Goal: Check status: Check status

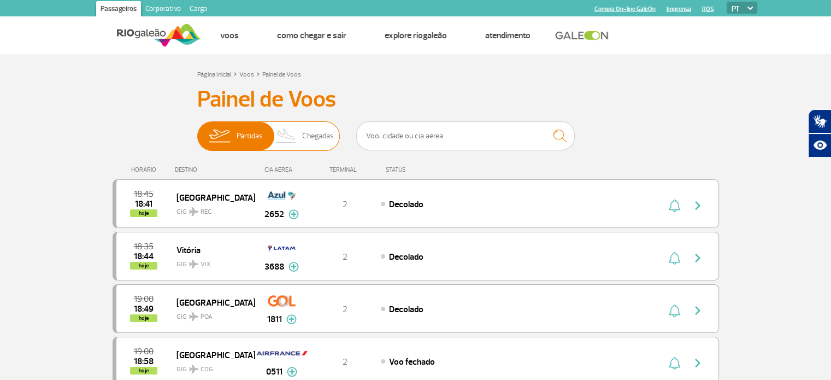
click at [238, 134] on span "Partidas" at bounding box center [249, 136] width 26 height 28
click at [197, 131] on input "Partidas Chegadas" at bounding box center [197, 131] width 0 height 0
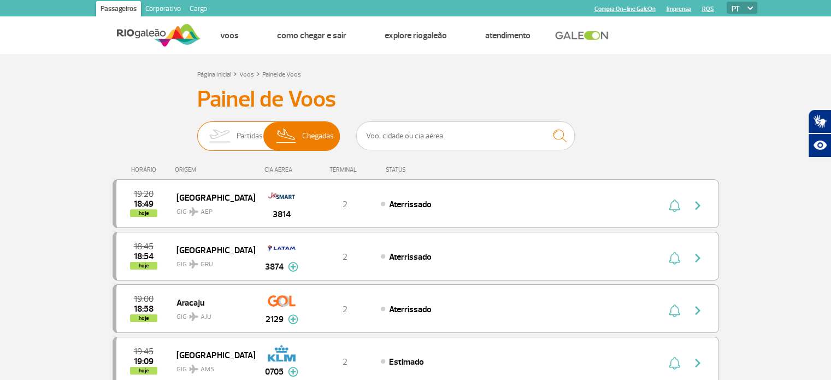
click at [221, 134] on img at bounding box center [219, 136] width 34 height 28
click at [197, 131] on input "Partidas Chegadas" at bounding box center [197, 131] width 0 height 0
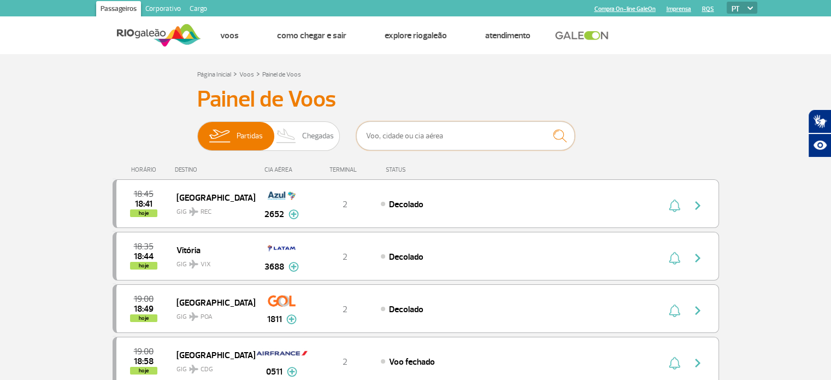
click at [454, 137] on input "text" at bounding box center [465, 135] width 218 height 29
type input "air france"
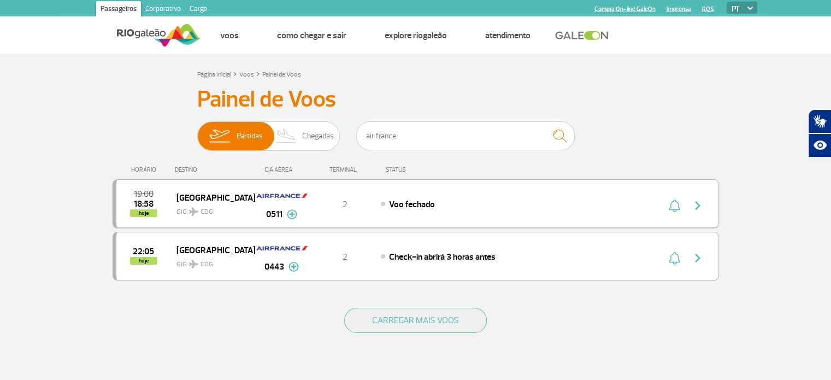
click at [697, 204] on img "button" at bounding box center [697, 205] width 13 height 13
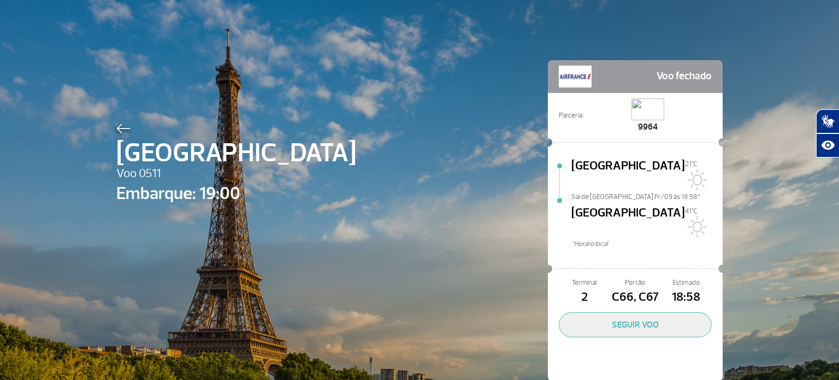
scroll to position [2, 0]
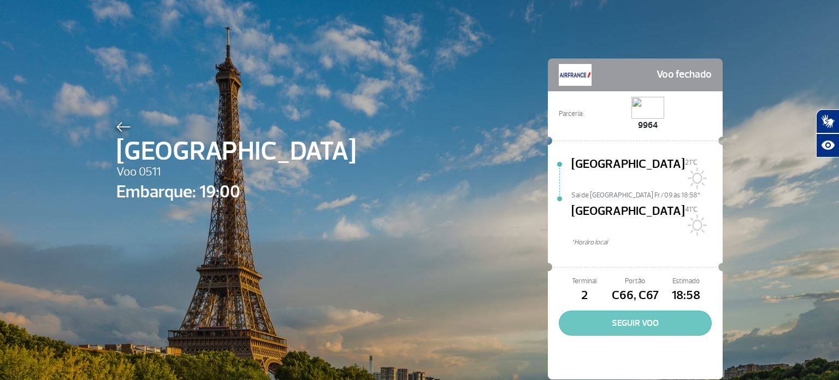
click at [625, 310] on button "SEGUIR VOO" at bounding box center [635, 322] width 153 height 25
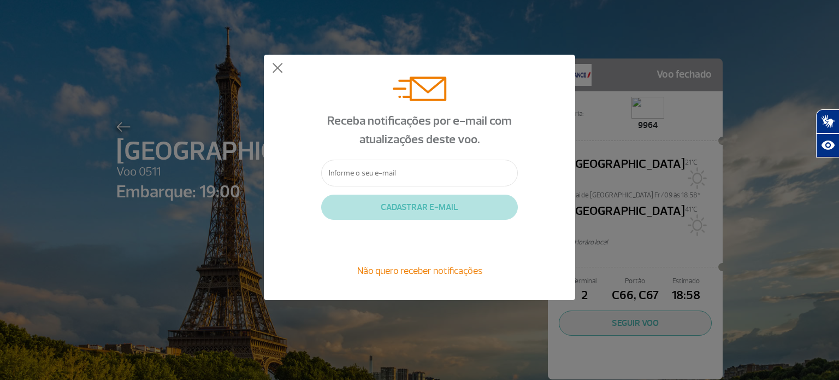
click at [357, 174] on input "text" at bounding box center [419, 172] width 197 height 27
type input "n"
click at [286, 179] on div "Receba notificações por e-mail com atualizações deste voo. n CADASTRAR E-MAIL N…" at bounding box center [419, 177] width 311 height 245
click at [351, 173] on input "n" at bounding box center [419, 172] width 197 height 27
click at [347, 173] on input "text" at bounding box center [419, 172] width 197 height 27
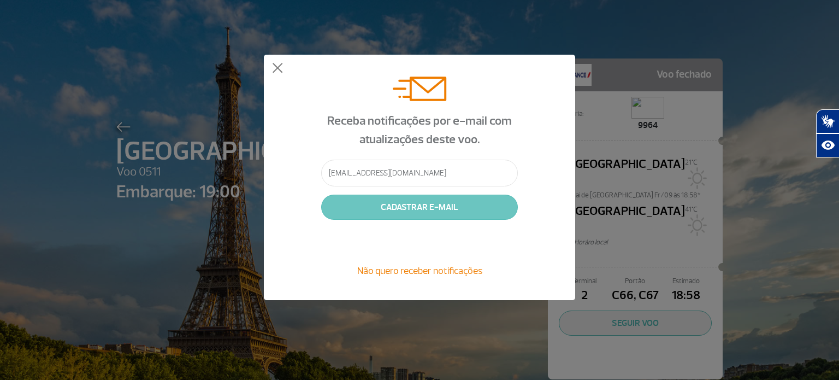
type input "[EMAIL_ADDRESS][DOMAIN_NAME]"
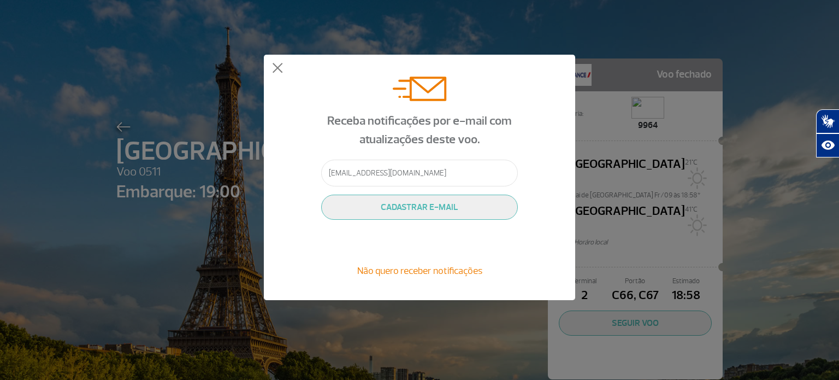
click at [411, 210] on button "CADASTRAR E-MAIL" at bounding box center [419, 206] width 197 height 25
